Goal: Contribute content: Add original content to the website for others to see

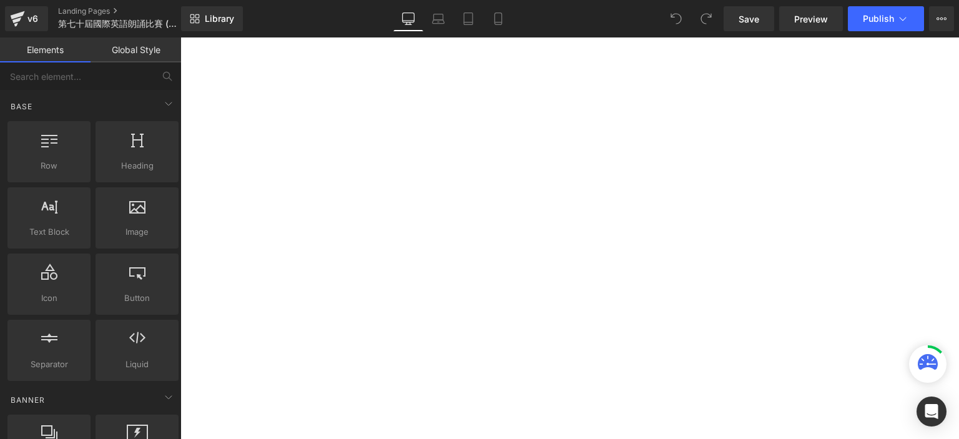
scroll to position [496, 0]
click at [180, 37] on p "[PERSON_NAME]" at bounding box center [180, 37] width 0 height 0
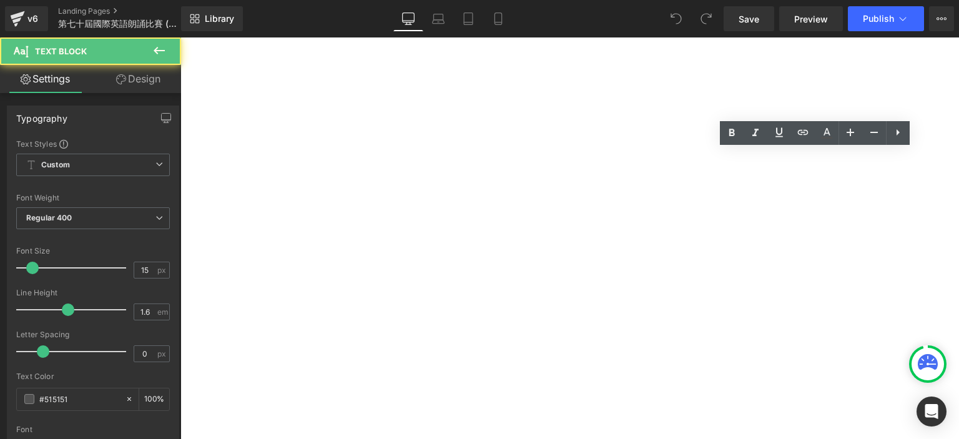
click at [180, 37] on p "[PERSON_NAME]" at bounding box center [180, 37] width 0 height 0
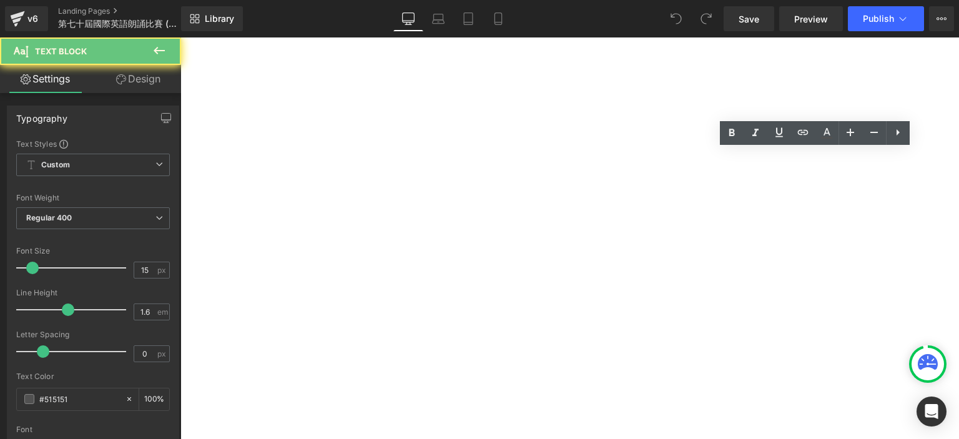
click at [180, 37] on p "[PERSON_NAME]" at bounding box center [180, 37] width 0 height 0
copy p "[PERSON_NAME]"
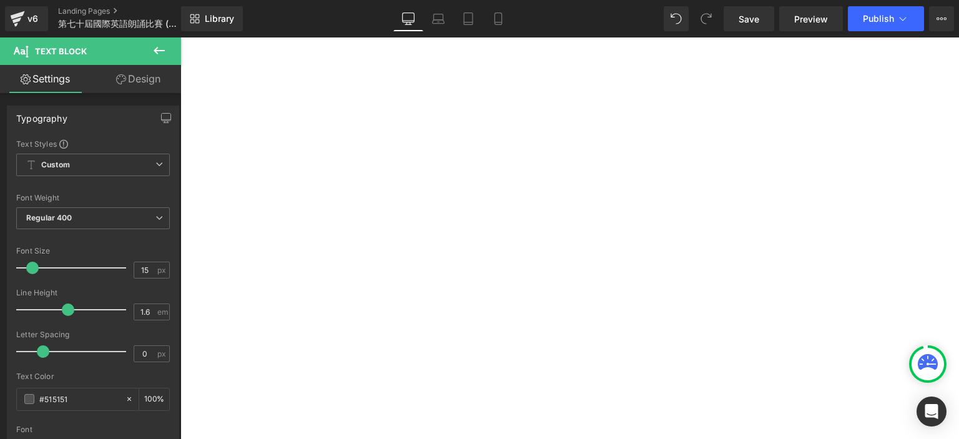
click at [180, 37] on p "[PERSON_NAME]" at bounding box center [180, 37] width 0 height 0
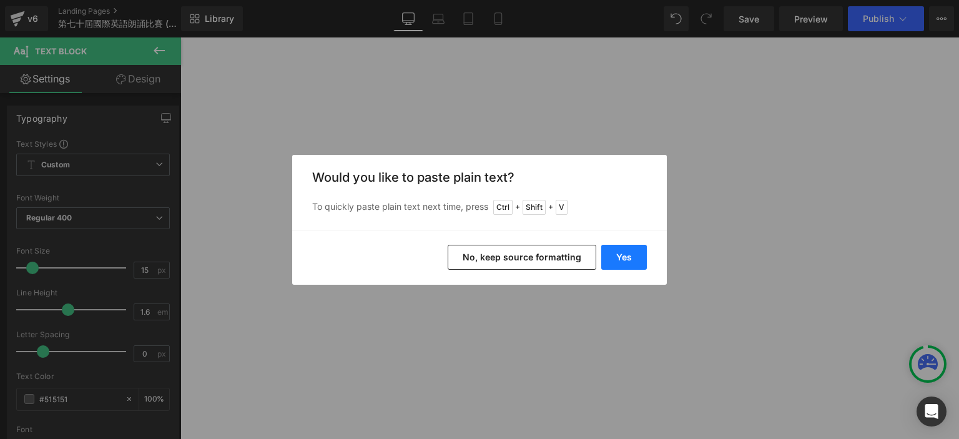
click at [619, 262] on button "Yes" at bounding box center [624, 257] width 46 height 25
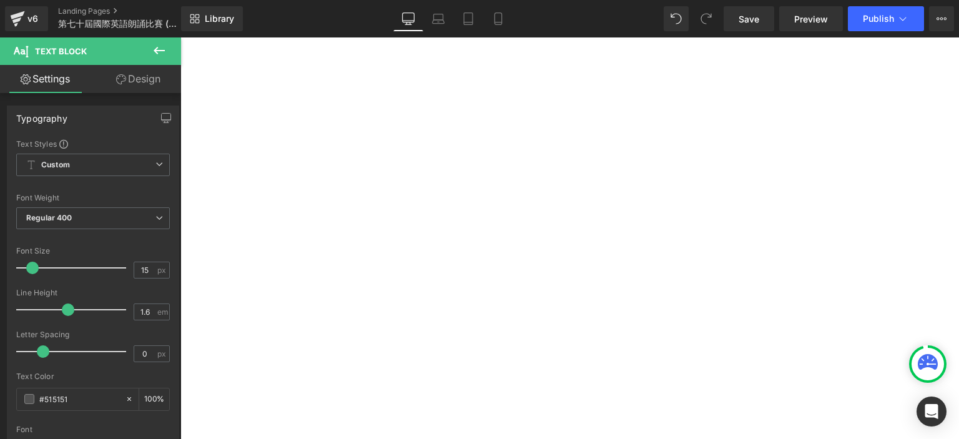
click at [180, 37] on p "[PERSON_NAME]" at bounding box center [180, 37] width 0 height 0
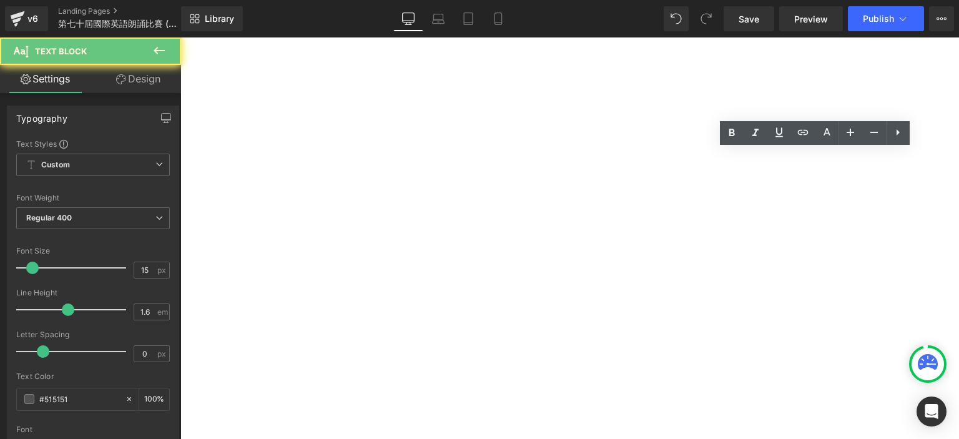
click at [180, 37] on p "[PERSON_NAME]" at bounding box center [180, 37] width 0 height 0
copy p "[PERSON_NAME]"
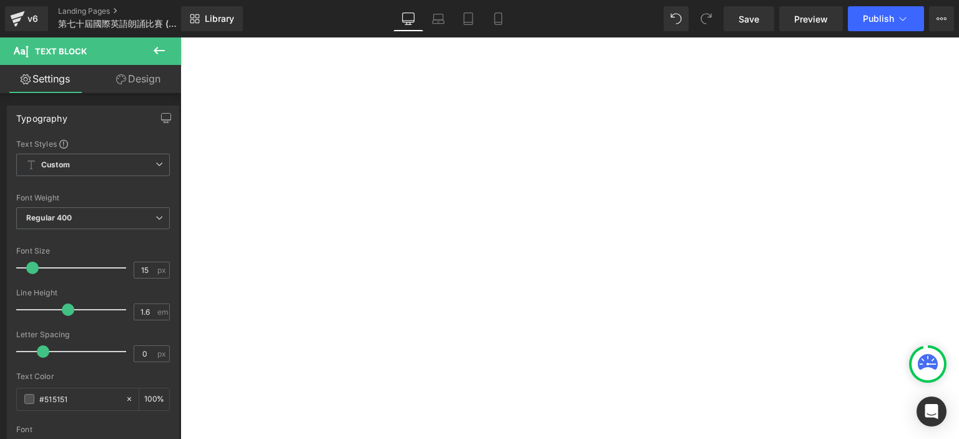
scroll to position [581, 0]
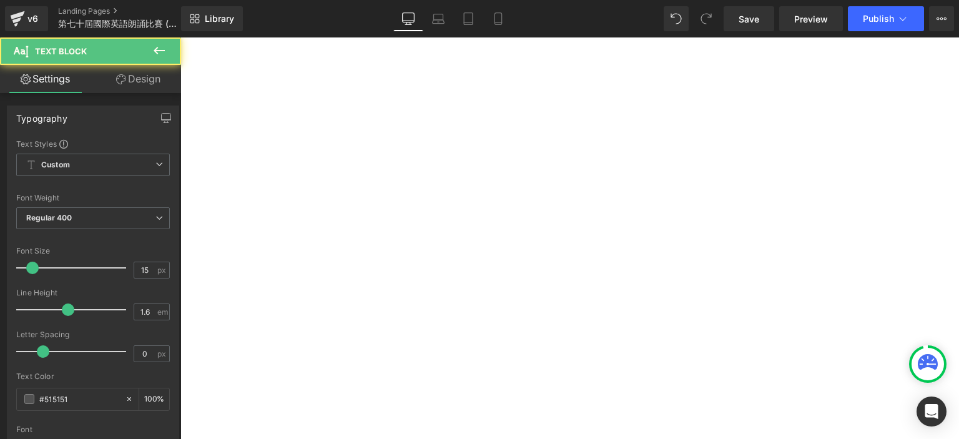
click at [180, 37] on p at bounding box center [180, 37] width 0 height 0
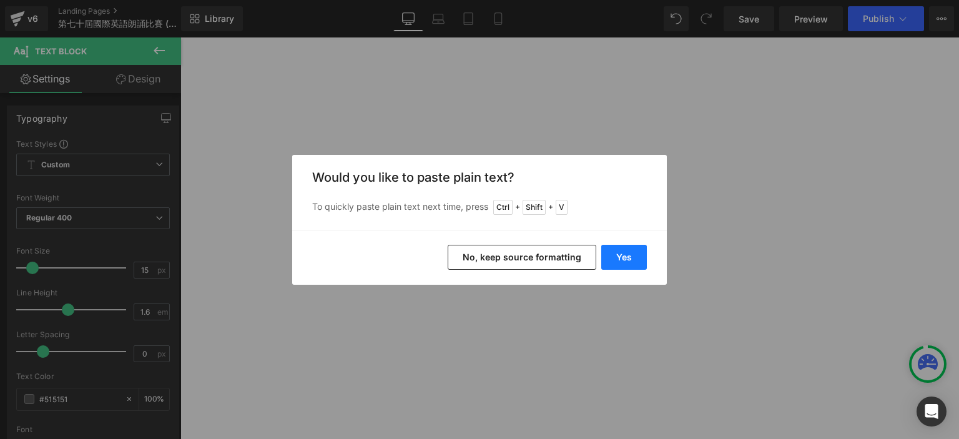
click at [627, 254] on button "Yes" at bounding box center [624, 257] width 46 height 25
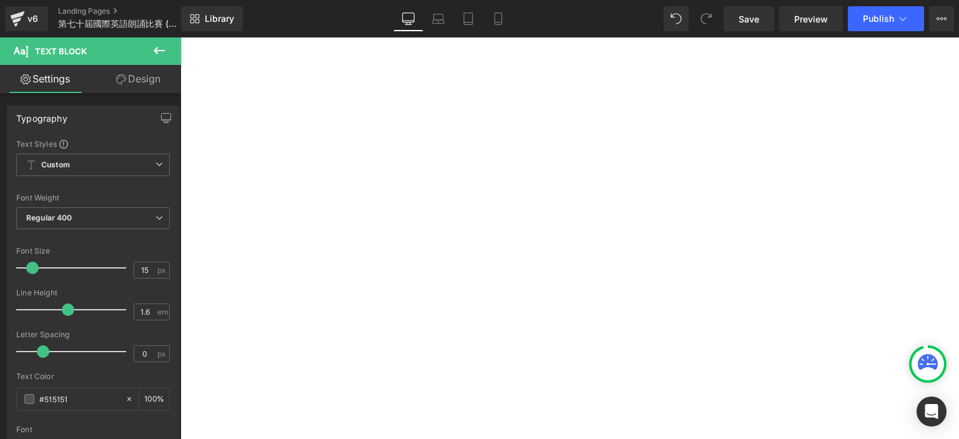
click at [180, 37] on p "[PERSON_NAME]" at bounding box center [180, 37] width 0 height 0
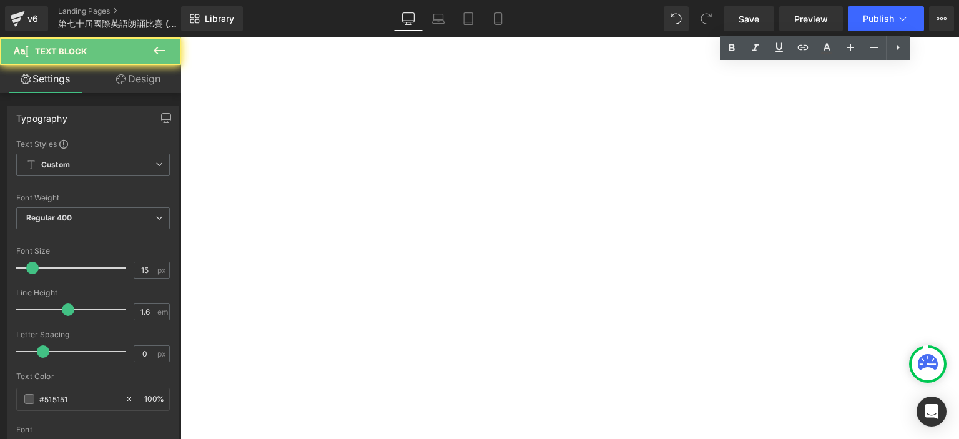
click at [180, 37] on p "[PERSON_NAME]" at bounding box center [180, 37] width 0 height 0
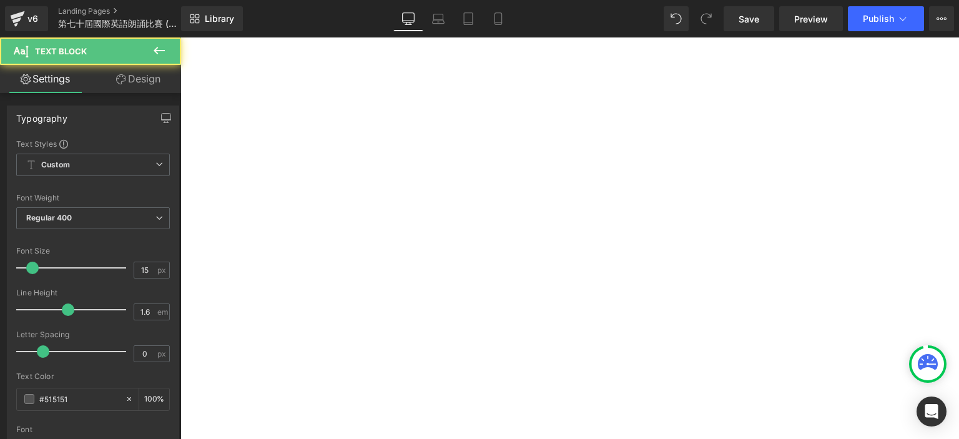
click at [180, 37] on p at bounding box center [180, 37] width 0 height 0
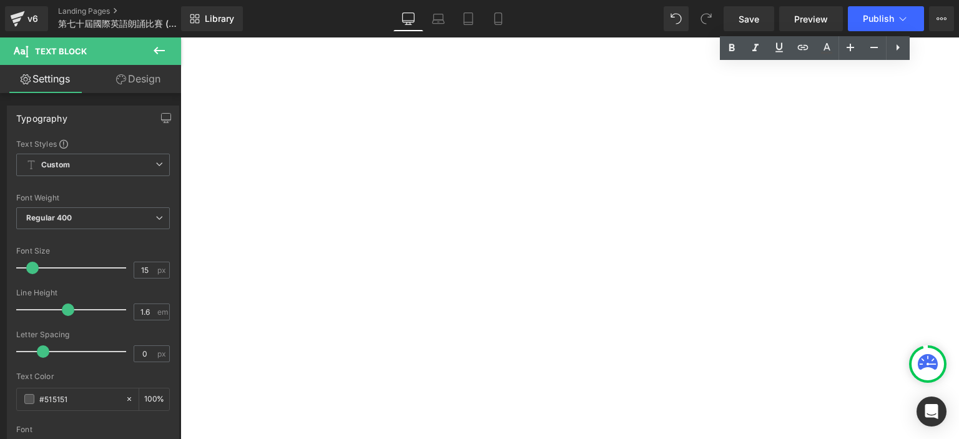
scroll to position [577, 0]
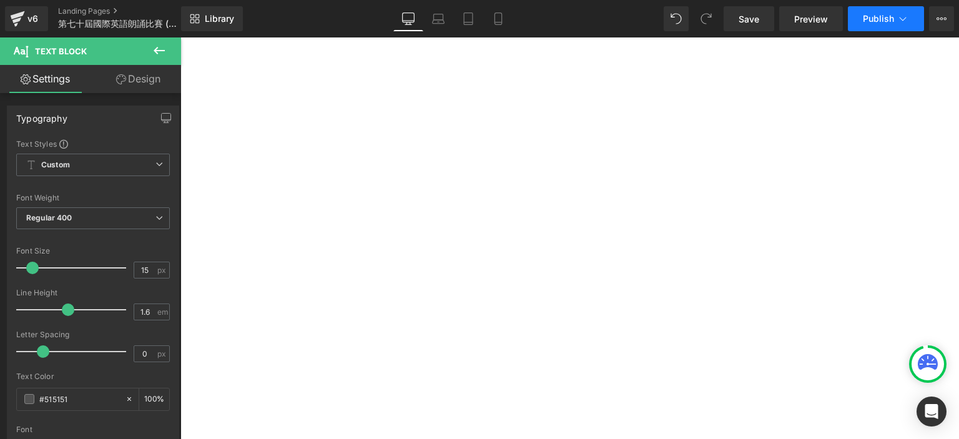
click at [866, 21] on span "Publish" at bounding box center [878, 19] width 31 height 10
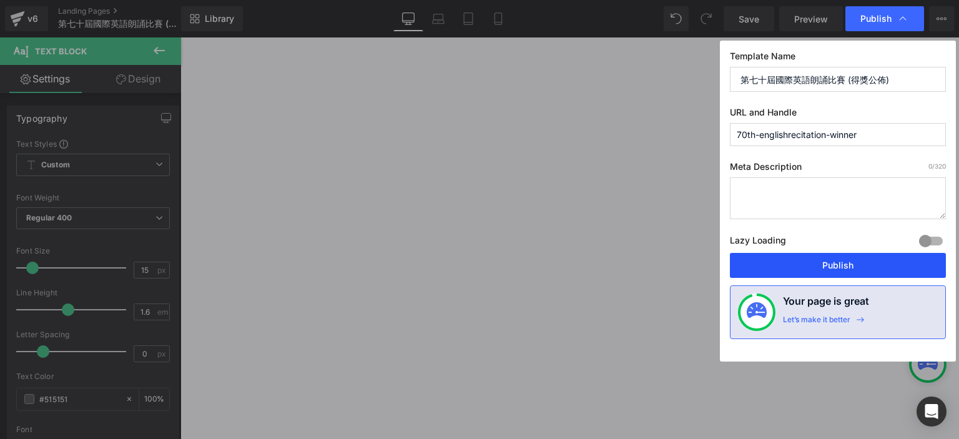
click at [758, 262] on button "Publish" at bounding box center [838, 265] width 216 height 25
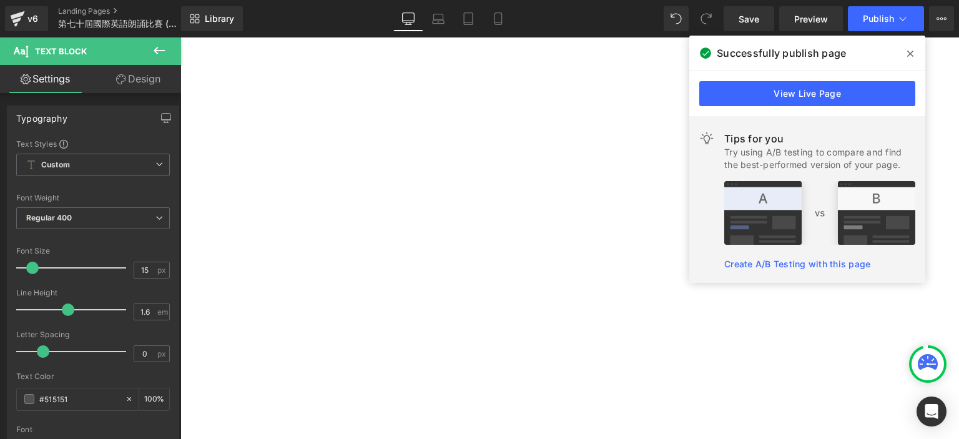
click at [905, 54] on span at bounding box center [910, 54] width 20 height 20
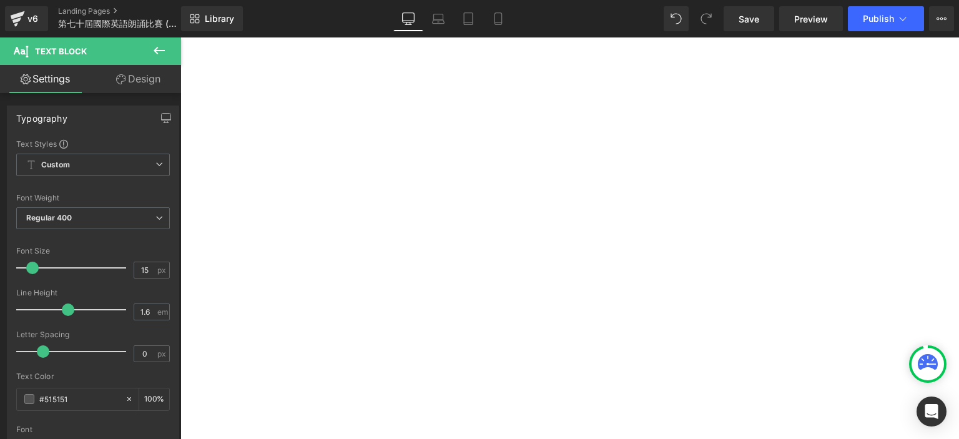
scroll to position [716, 0]
click at [871, 20] on span "Publish" at bounding box center [878, 19] width 31 height 10
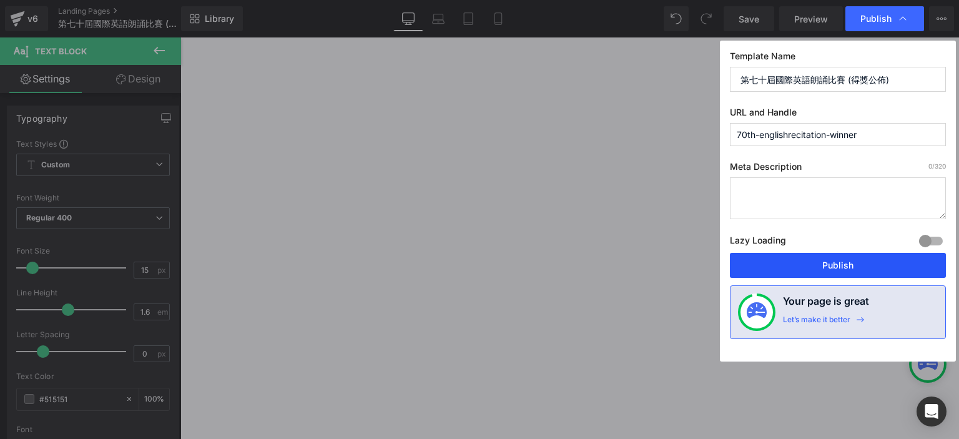
click at [783, 261] on button "Publish" at bounding box center [838, 265] width 216 height 25
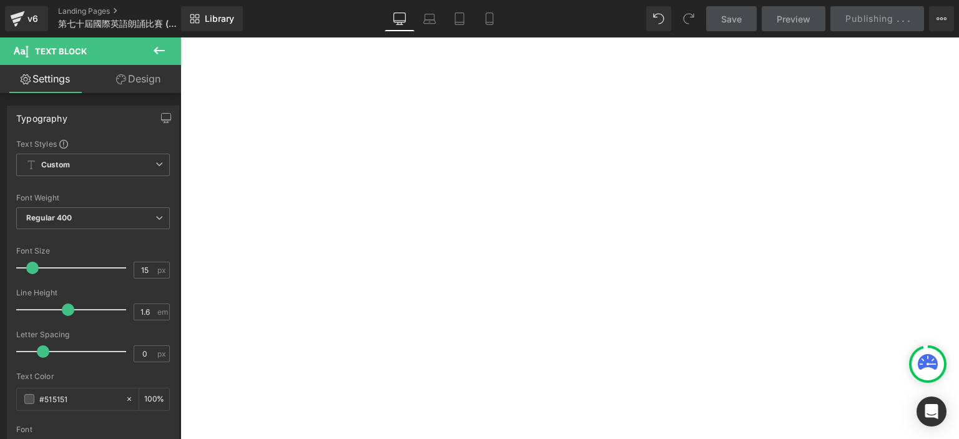
scroll to position [582, 0]
